Goal: Information Seeking & Learning: Learn about a topic

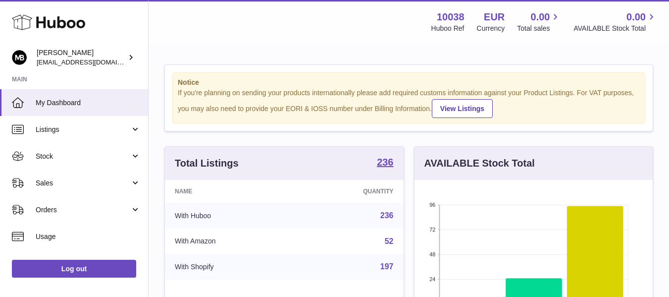
scroll to position [155, 238]
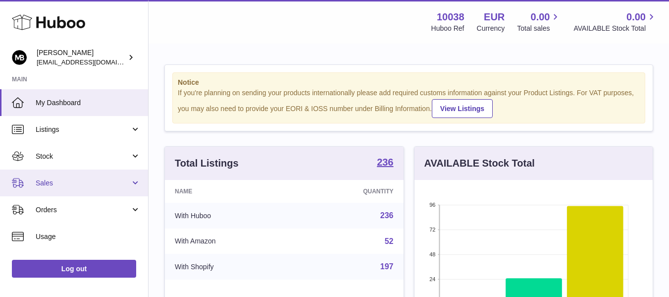
click at [57, 174] on link "Sales" at bounding box center [74, 182] width 148 height 27
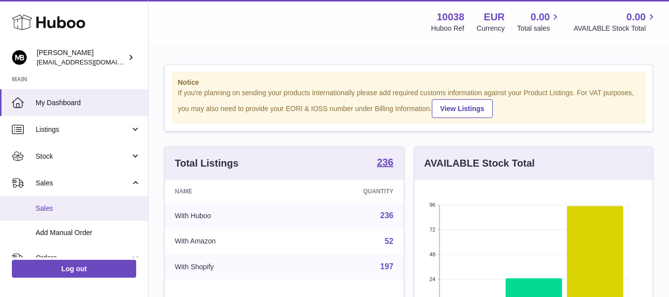
click at [47, 218] on link "Sales" at bounding box center [74, 208] width 148 height 24
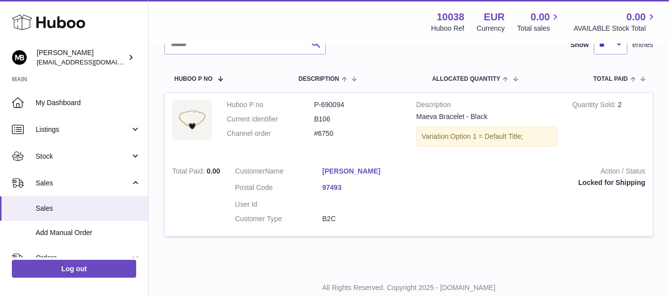
scroll to position [165, 0]
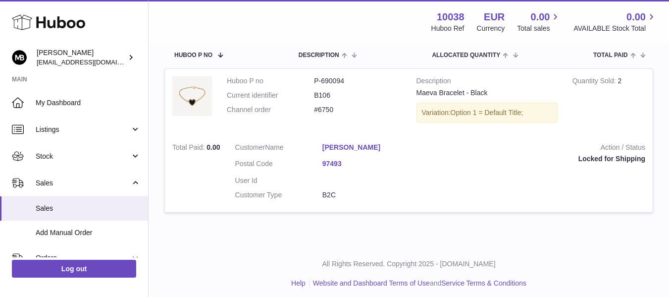
click at [416, 156] on td "Customer Name [PERSON_NAME] Postal Code 97493 User Id Customer Type B2C" at bounding box center [323, 173] width 190 height 77
click at [611, 81] on strong "Quantity Sold" at bounding box center [596, 82] width 46 height 10
